Goal: Task Accomplishment & Management: Manage account settings

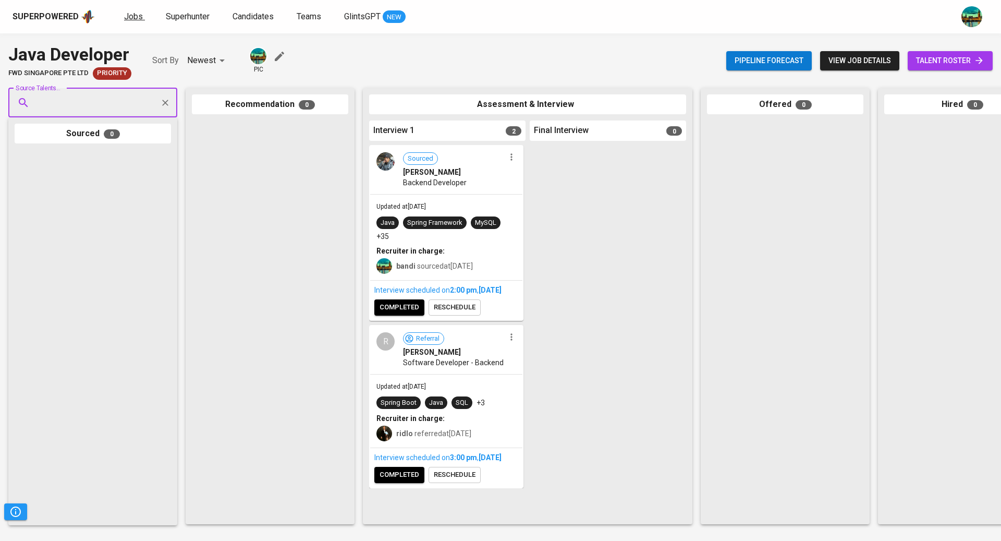
click at [124, 18] on span "Jobs" at bounding box center [133, 16] width 19 height 10
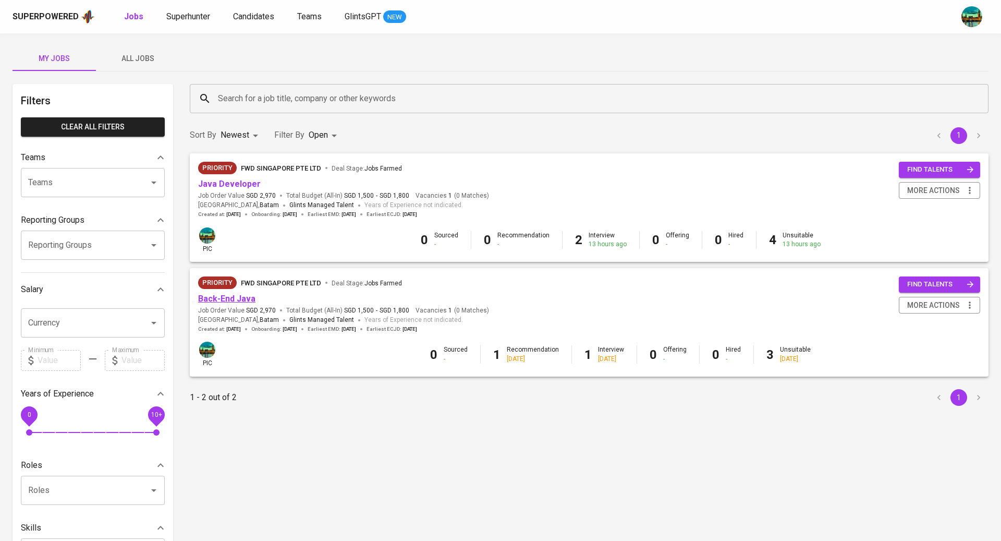
click at [231, 298] on link "Back-End Java" at bounding box center [226, 299] width 57 height 10
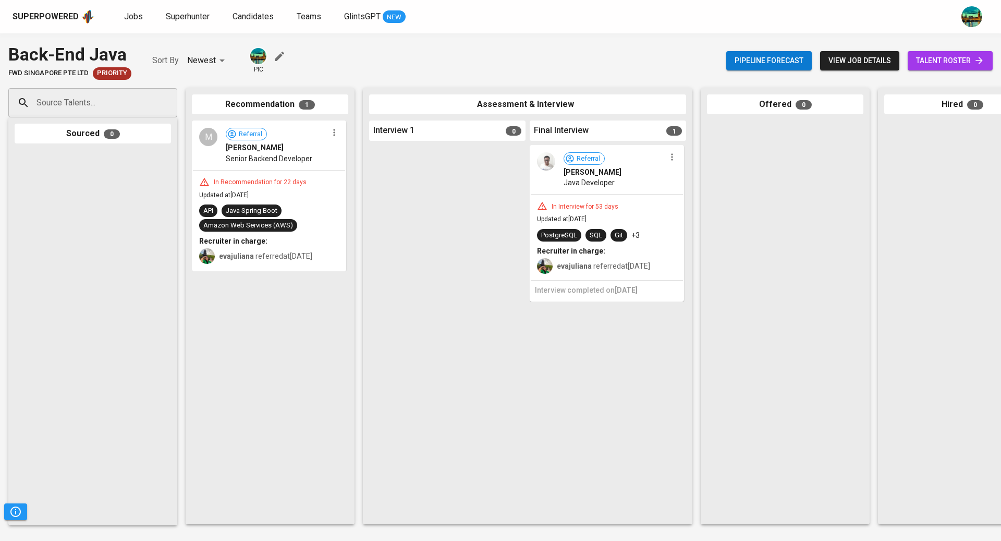
click at [115, 89] on div "Source Talents..." at bounding box center [92, 102] width 169 height 29
paste input "[EMAIL_ADDRESS][DOMAIN_NAME]"
type input "[EMAIL_ADDRESS][DOMAIN_NAME]"
click at [112, 135] on div "[PERSON_NAME]" at bounding box center [92, 132] width 98 height 10
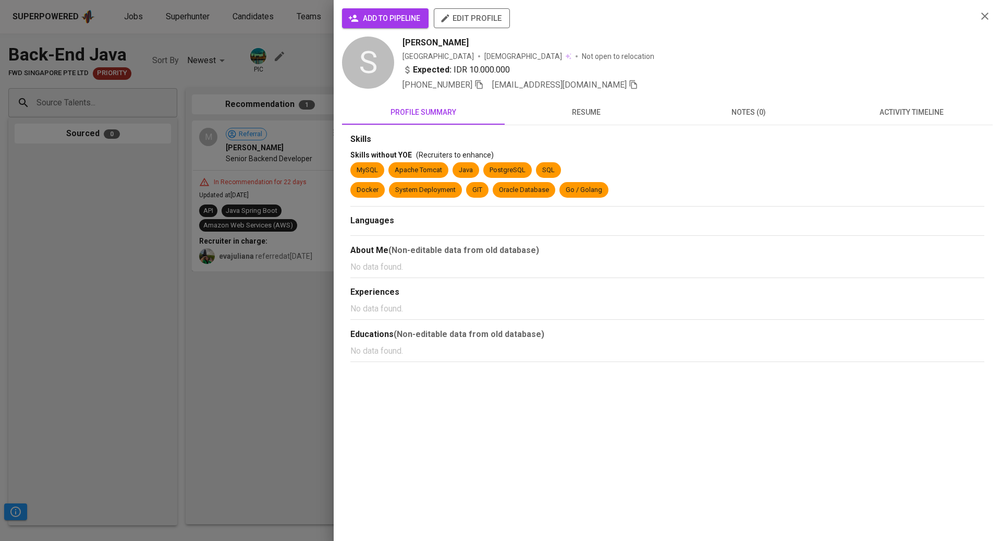
scroll to position [0, 0]
click at [920, 131] on div "Skills Skills without YOE (Recruiters to enhance) MySQL Apache Tomcat Java Post…" at bounding box center [667, 243] width 651 height 237
click at [909, 113] on span "activity timeline" at bounding box center [912, 112] width 150 height 13
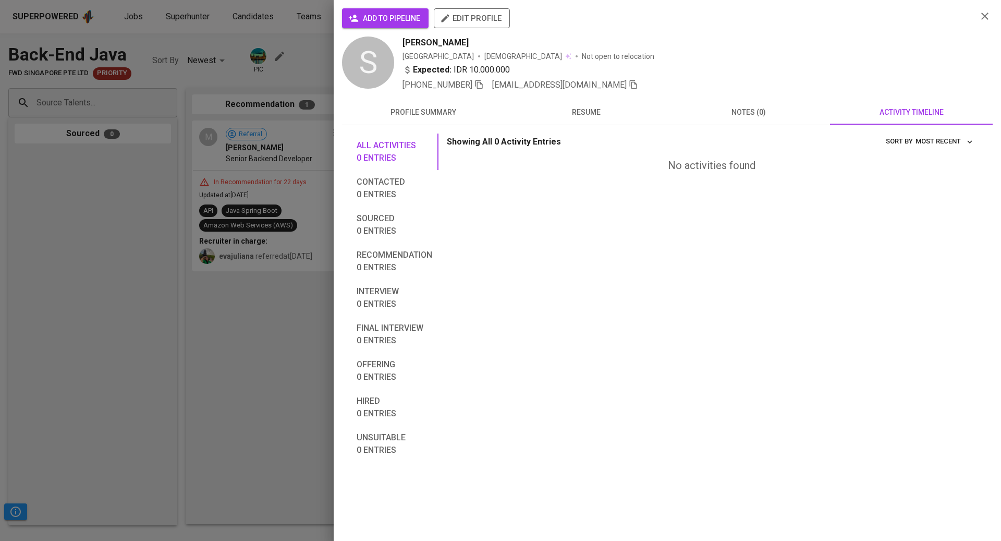
click at [755, 114] on span "notes (0)" at bounding box center [749, 112] width 150 height 13
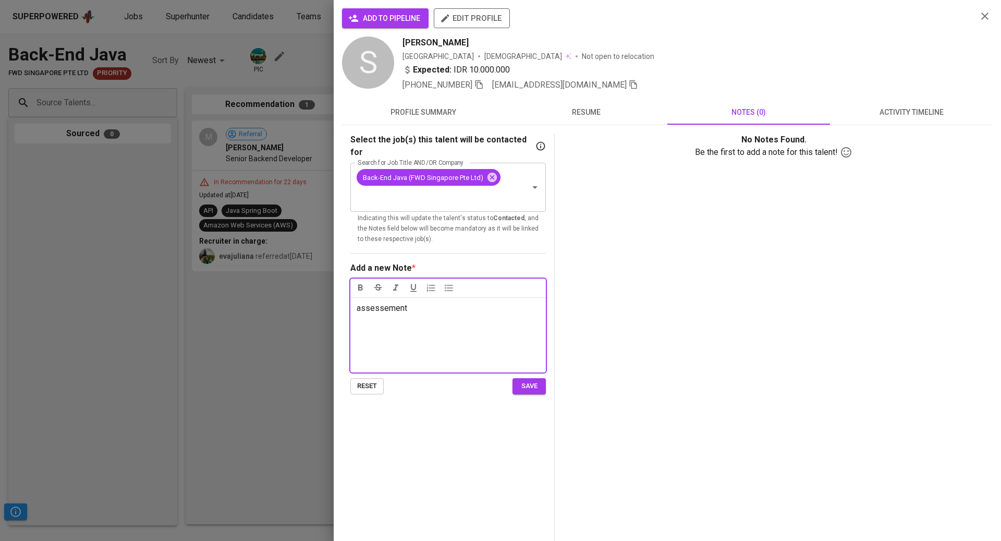
click at [533, 380] on span "save" at bounding box center [529, 386] width 23 height 12
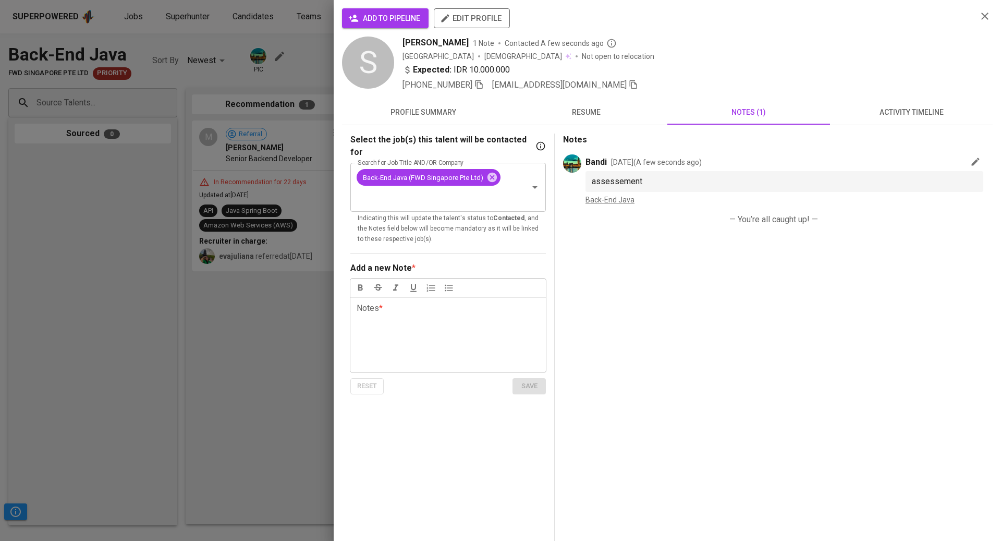
click at [275, 238] on div at bounding box center [500, 270] width 1001 height 541
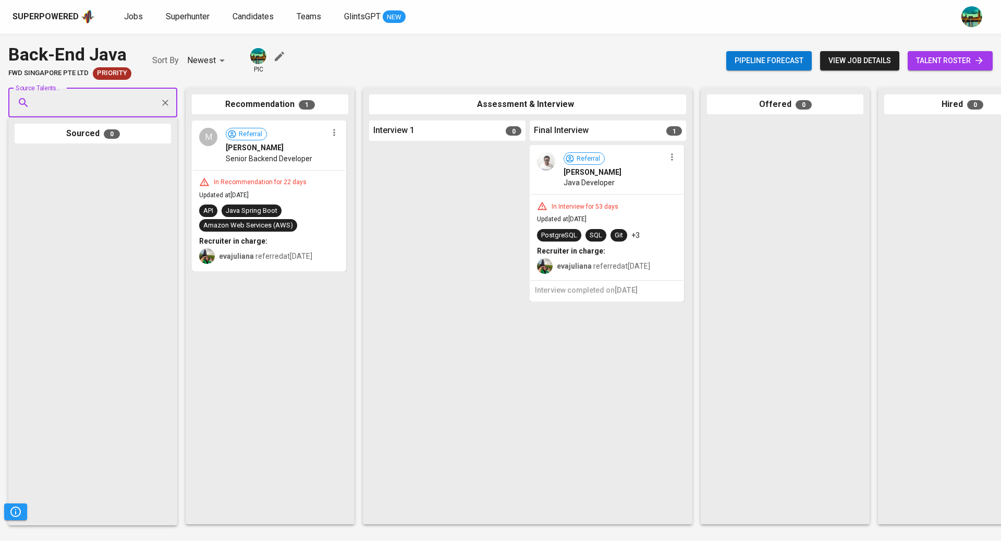
paste input "[EMAIL_ADDRESS][DOMAIN_NAME]"
type input "[EMAIL_ADDRESS][DOMAIN_NAME]"
click at [101, 131] on span "Venansius [PERSON_NAME]" at bounding box center [89, 132] width 93 height 10
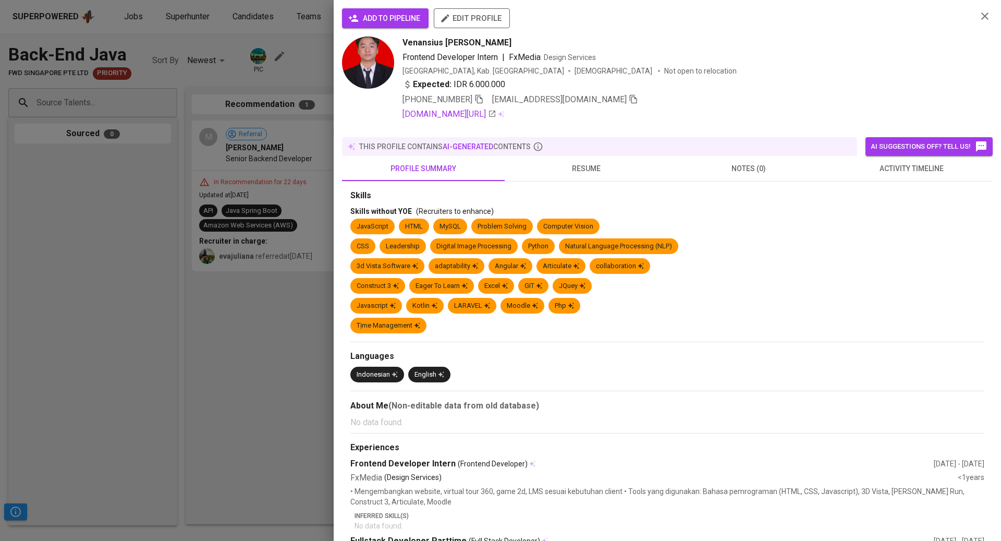
click at [909, 162] on span "activity timeline" at bounding box center [912, 168] width 150 height 13
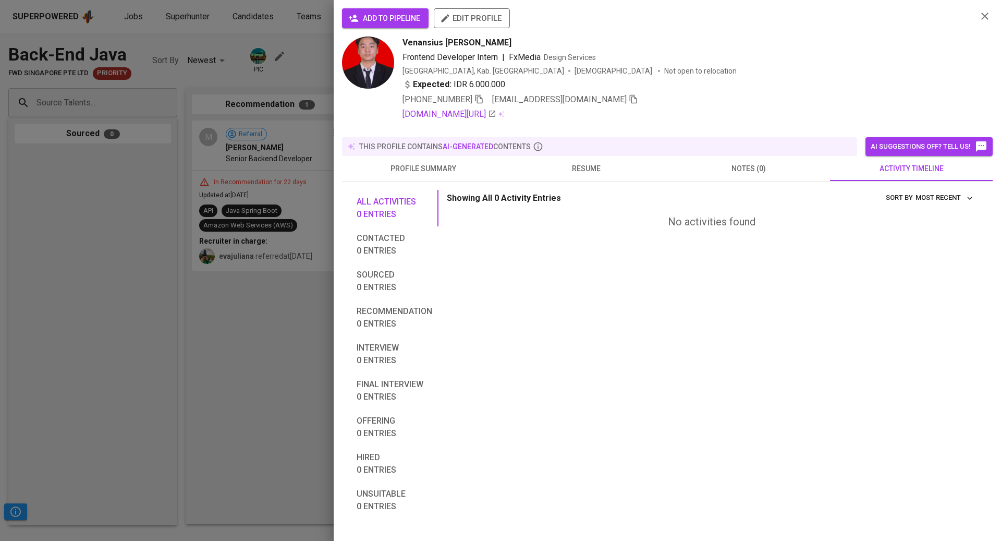
click at [759, 162] on span "notes (0)" at bounding box center [749, 168] width 150 height 13
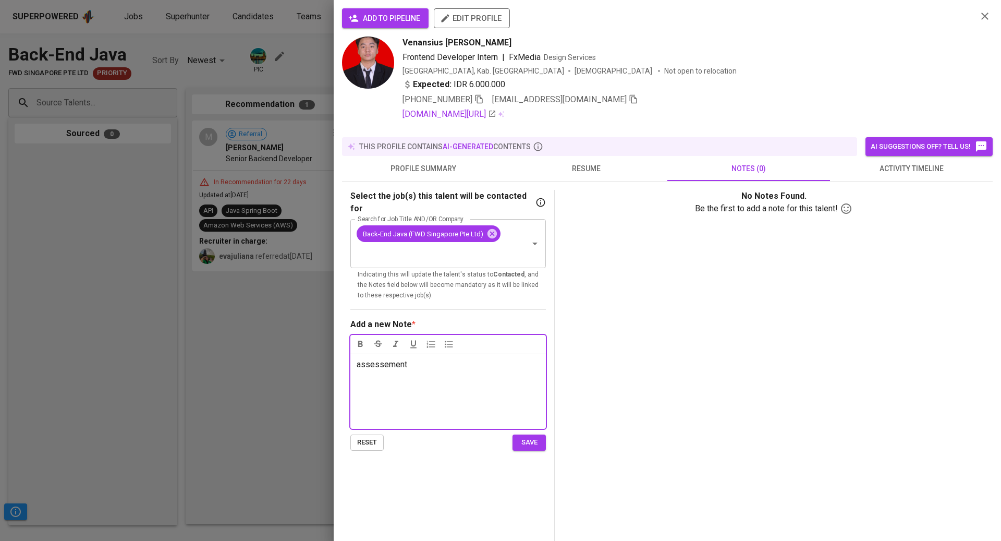
click at [531, 437] on span "save" at bounding box center [529, 443] width 23 height 12
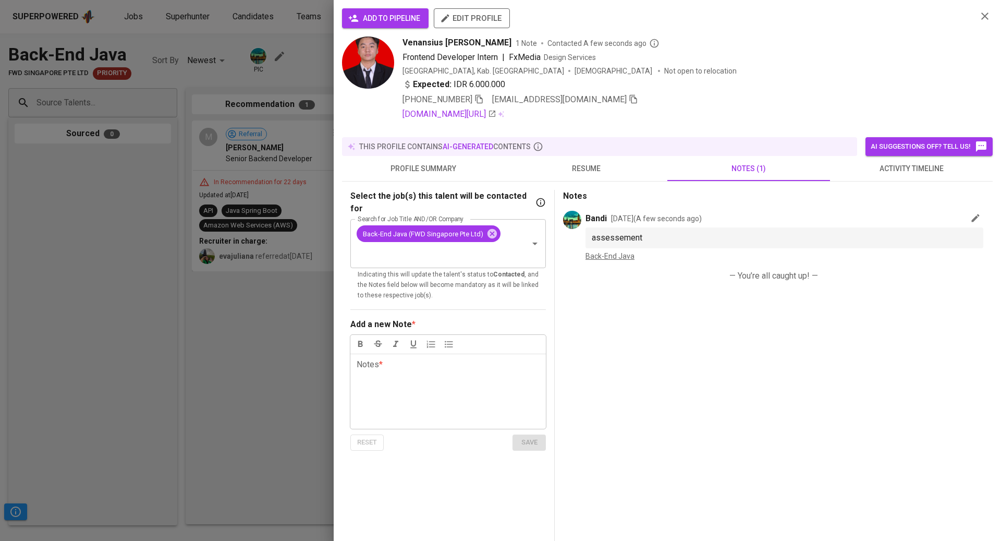
click at [216, 325] on div at bounding box center [500, 270] width 1001 height 541
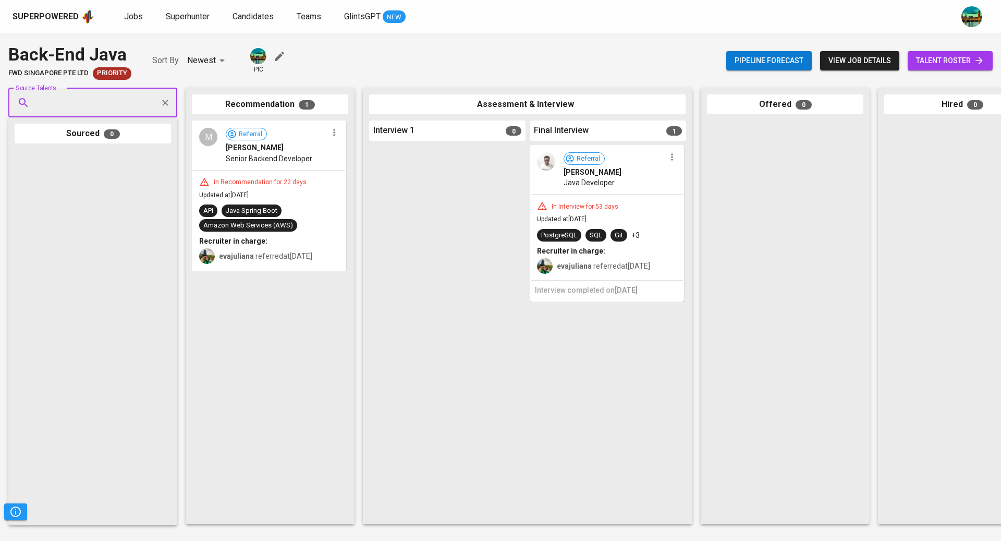
paste input "[EMAIL_ADDRESS][DOMAIN_NAME]"
type input "[EMAIL_ADDRESS][DOMAIN_NAME]"
